Goal: Task Accomplishment & Management: Manage account settings

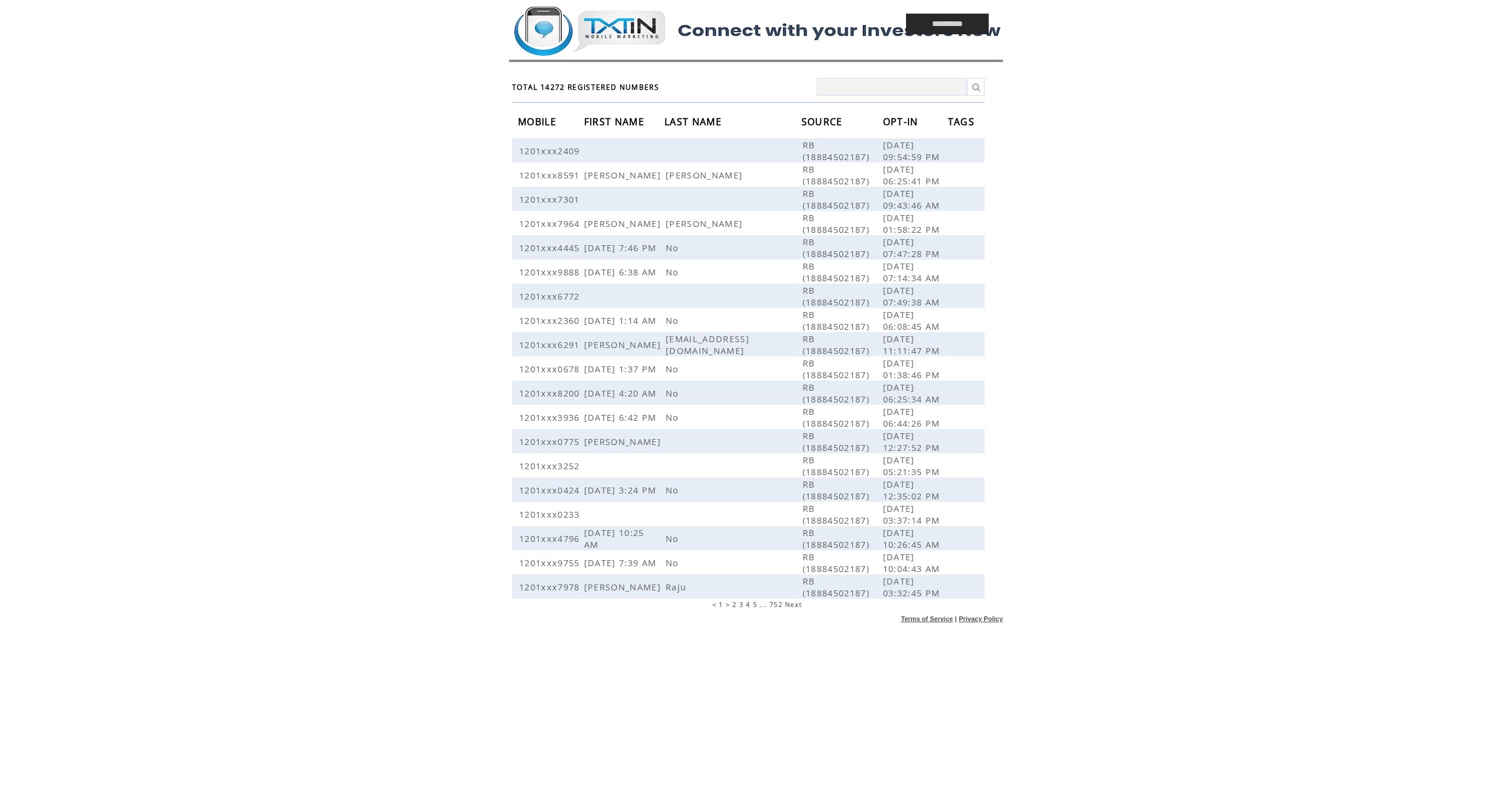
click at [555, 84] on span "TOTAL 14272 REGISTERED NUMBERS" at bounding box center [585, 87] width 147 height 10
click at [964, 21] on input "**********" at bounding box center [947, 24] width 83 height 21
